Goal: Check status

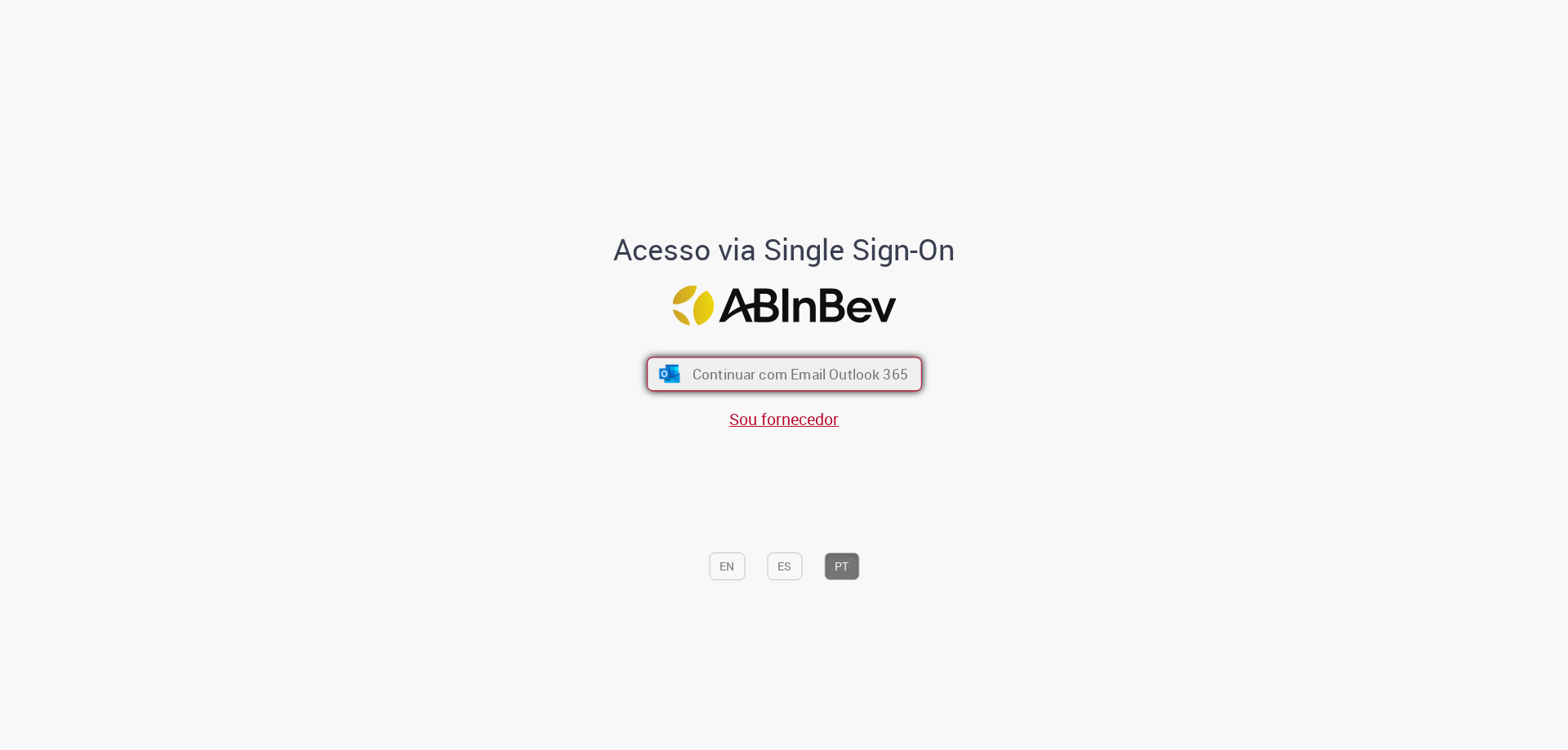
click at [846, 363] on button "Continuar com Email Outlook 365" at bounding box center [784, 375] width 275 height 34
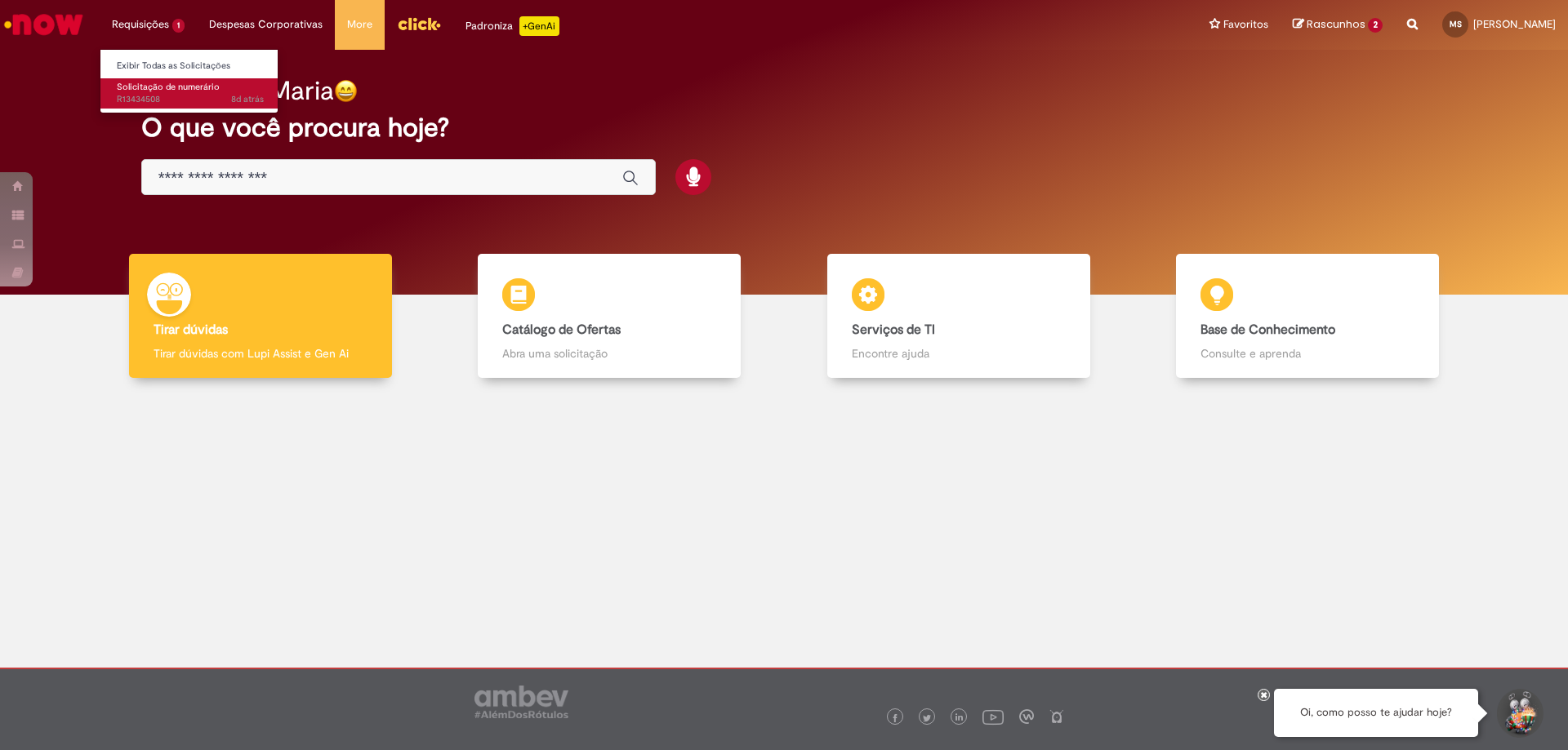
click at [171, 81] on span "Solicitação de numerário" at bounding box center [167, 87] width 103 height 13
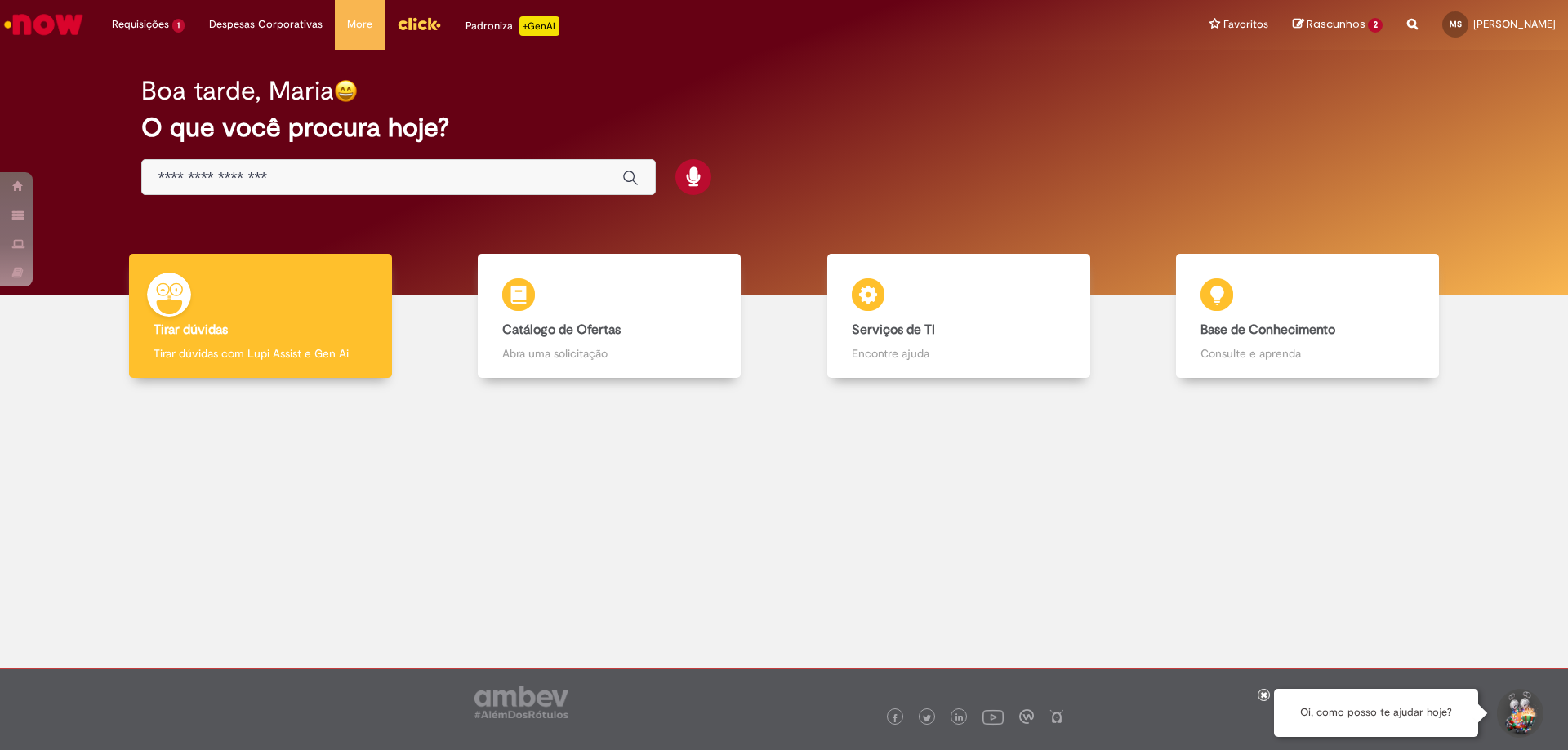
click at [72, 13] on img "Ir para a Homepage" at bounding box center [44, 23] width 84 height 32
click at [157, 19] on li "Requisições 1 Exibir Todas as Solicitações Solicitação de numerário 8d atrás 8 …" at bounding box center [148, 24] width 97 height 49
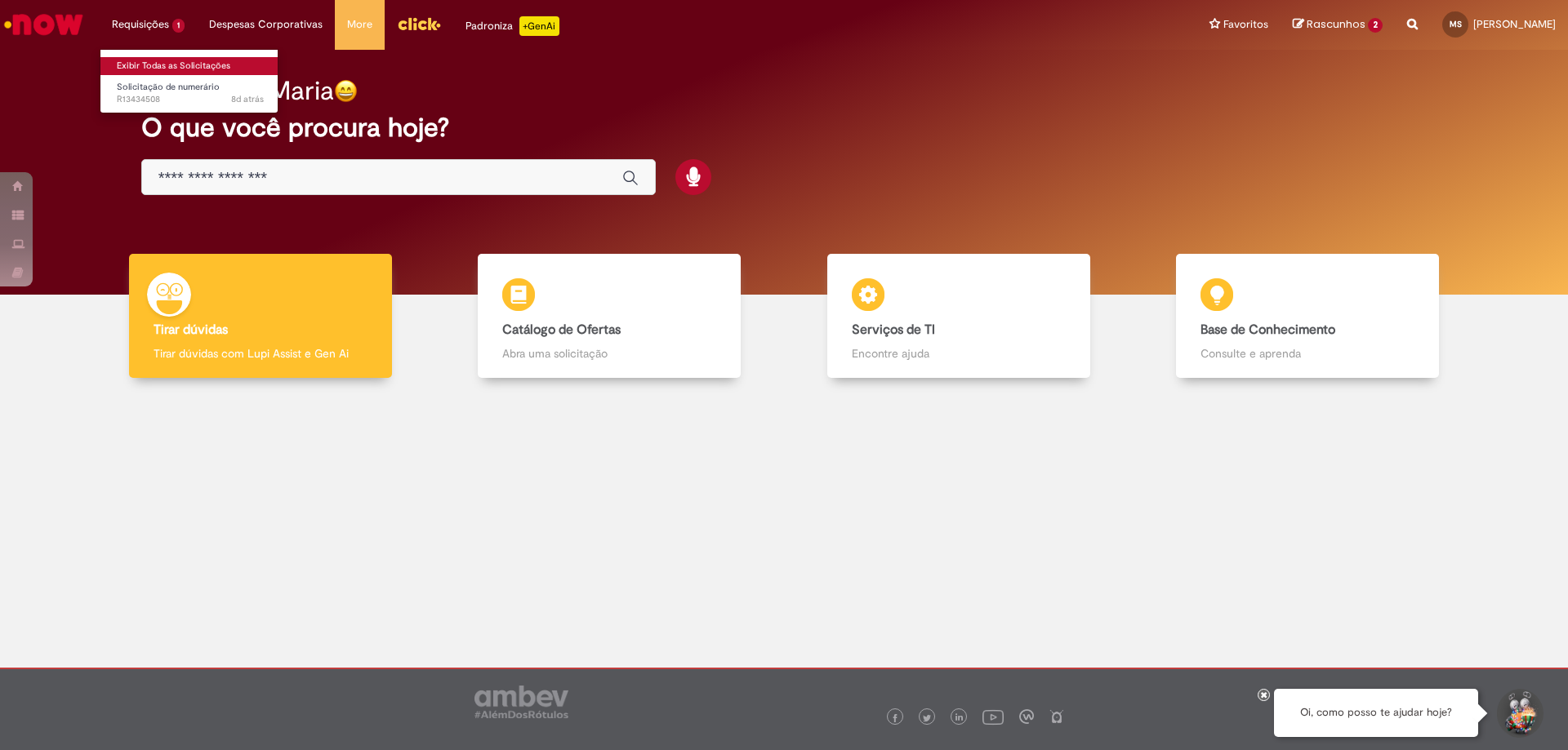
click at [189, 64] on link "Exibir Todas as Solicitações" at bounding box center [191, 66] width 180 height 18
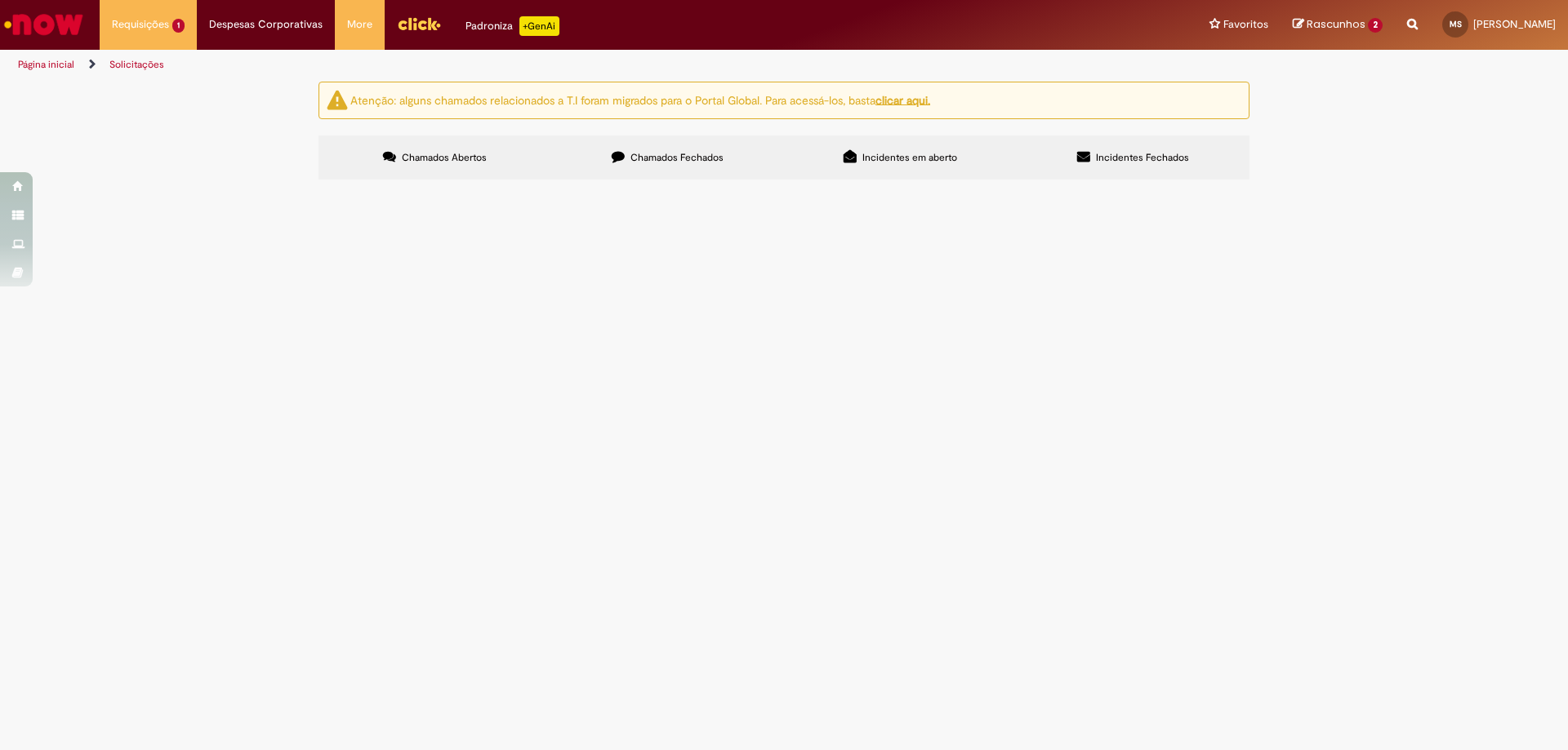
click at [680, 159] on span "Chamados Fechados" at bounding box center [676, 156] width 93 height 13
click at [0, 0] on span "Solicitação de camisetas gatorade" at bounding box center [0, 0] width 0 height 0
click at [0, 0] on span "Compras rápidas (Speed Buy)" at bounding box center [0, 0] width 0 height 0
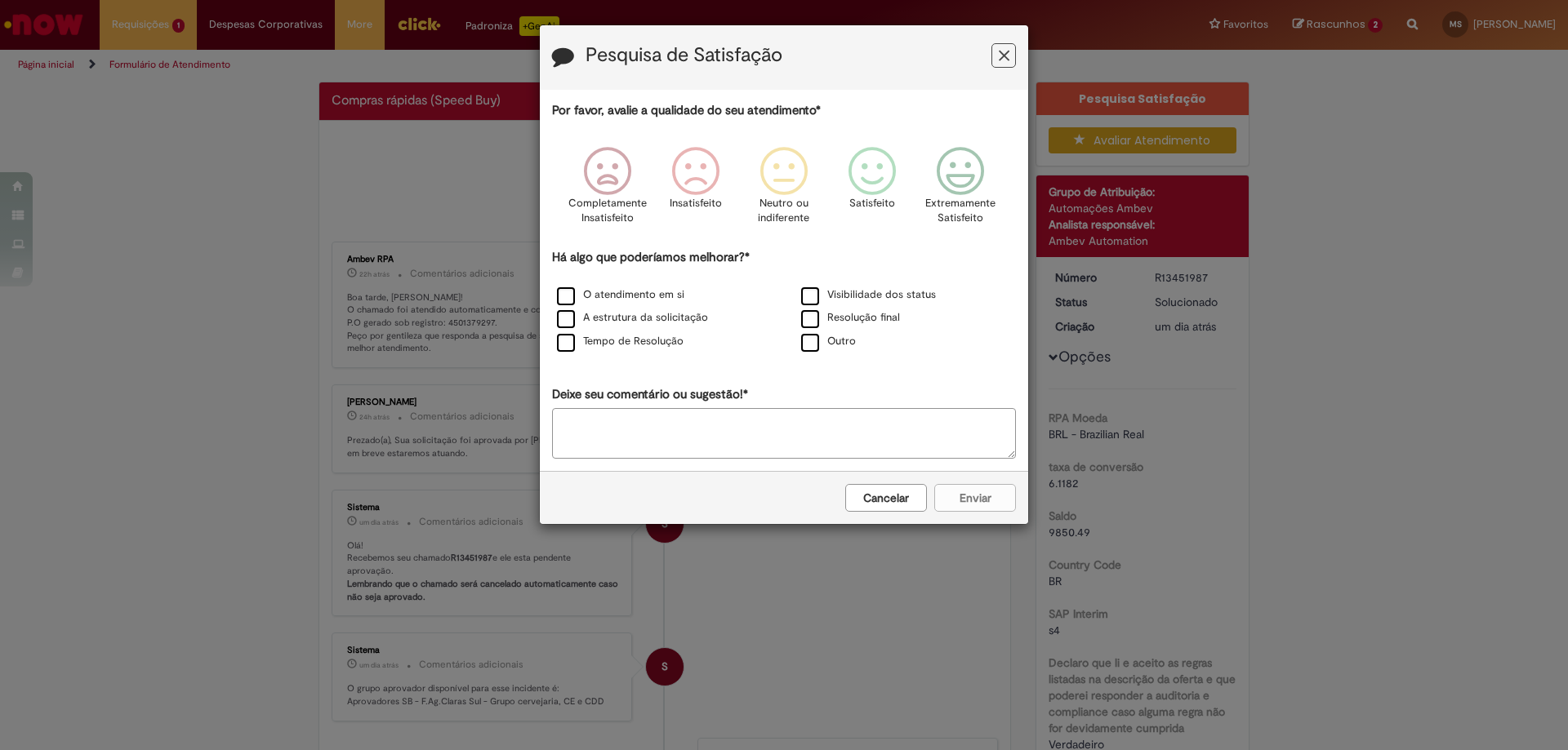
click at [1003, 53] on icon "Feedback" at bounding box center [1004, 56] width 11 height 18
